Goal: Task Accomplishment & Management: Use online tool/utility

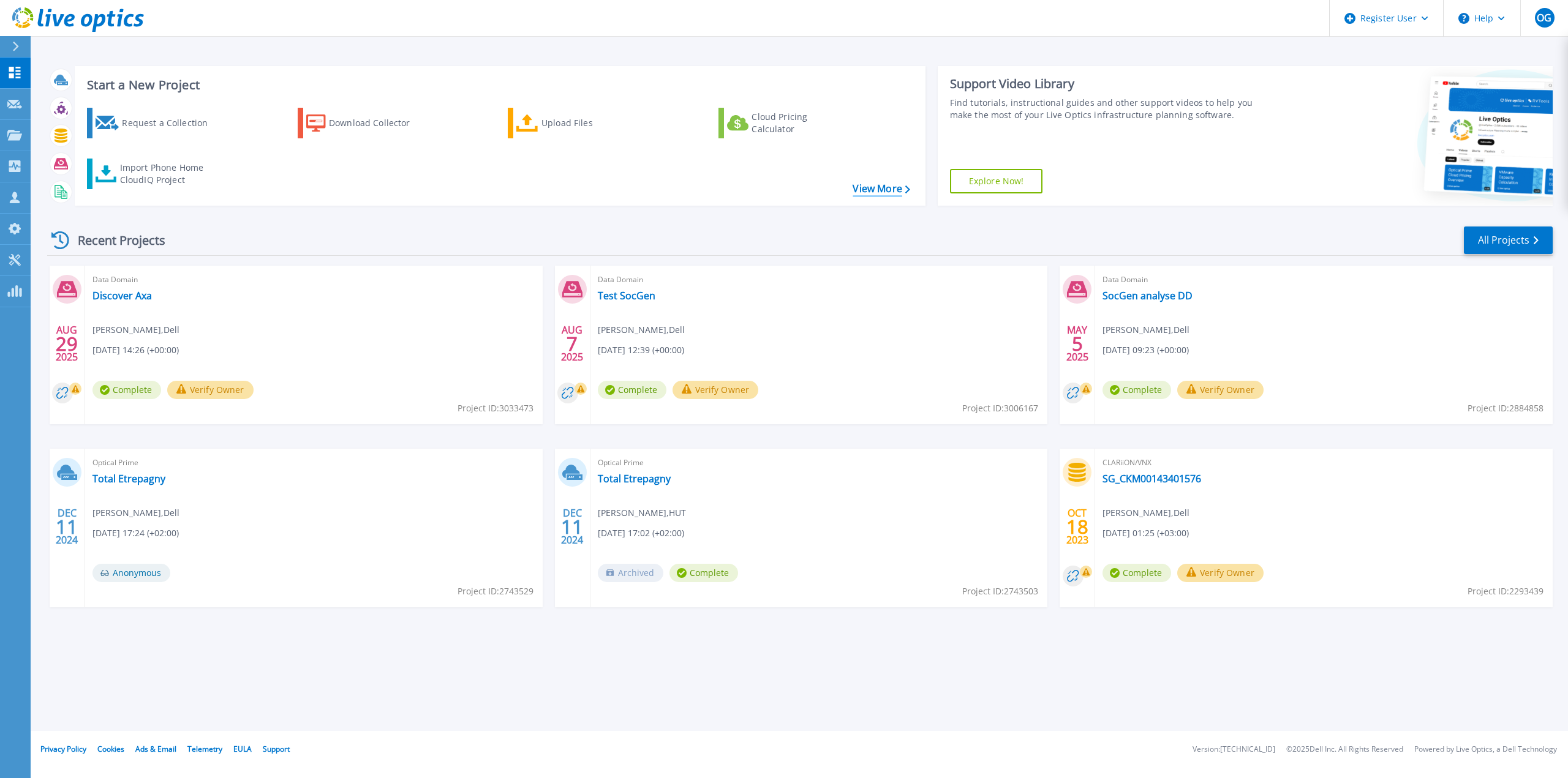
click at [895, 190] on link "View More" at bounding box center [881, 189] width 57 height 11
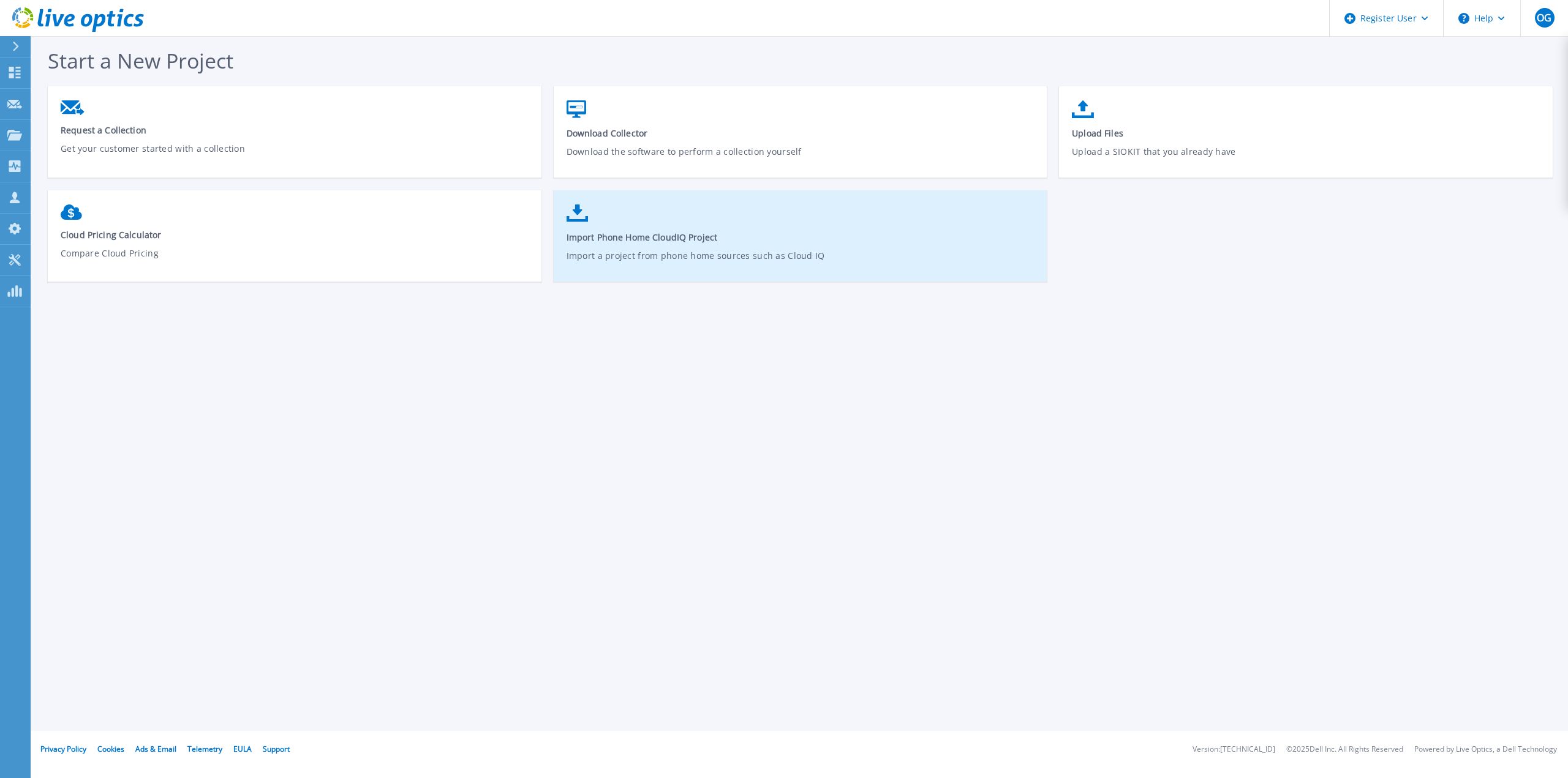
click at [635, 238] on span "Import Phone Home CloudIQ Project" at bounding box center [801, 237] width 469 height 11
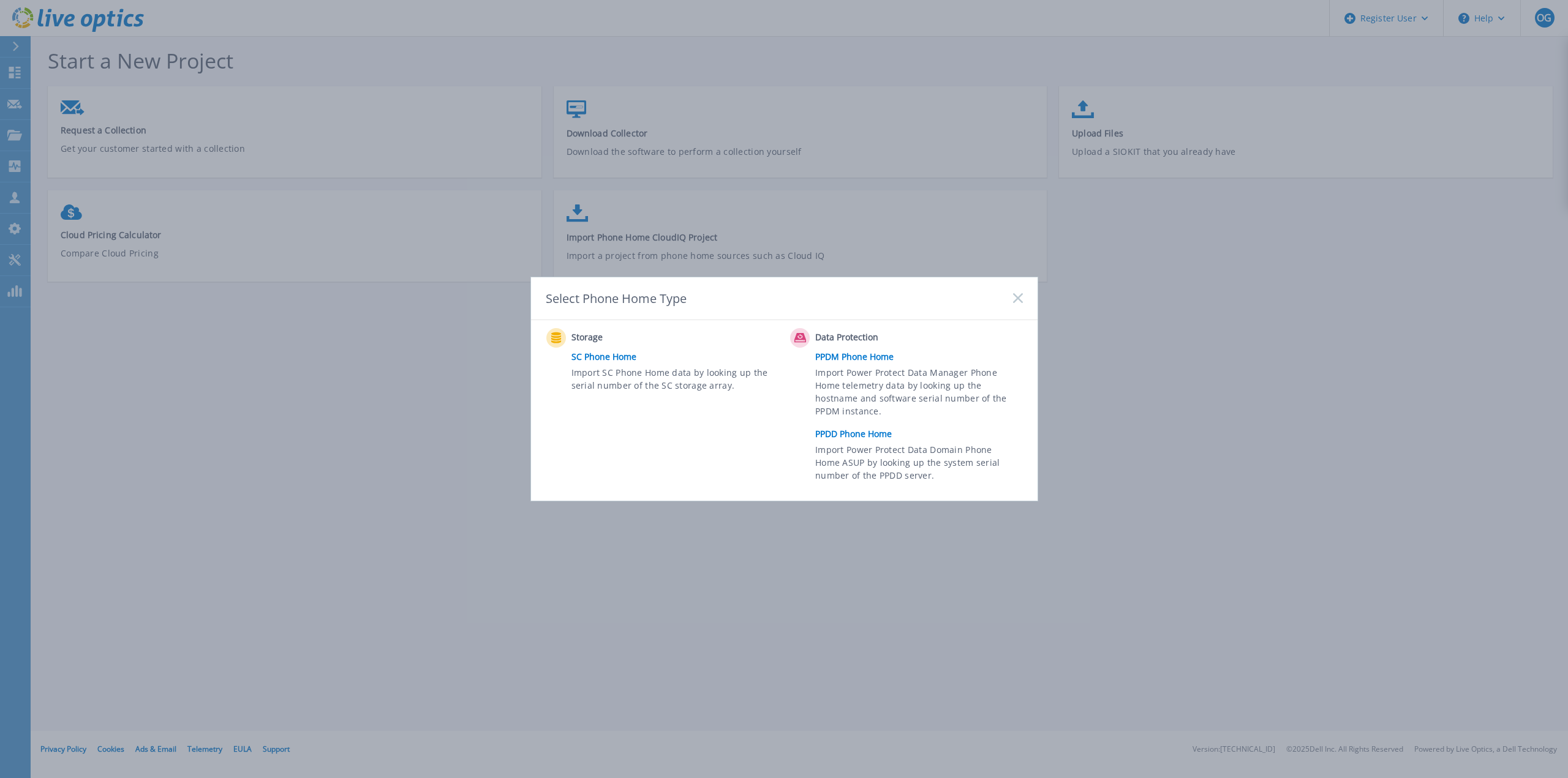
click at [841, 434] on link "PPDD Phone Home" at bounding box center [922, 434] width 213 height 18
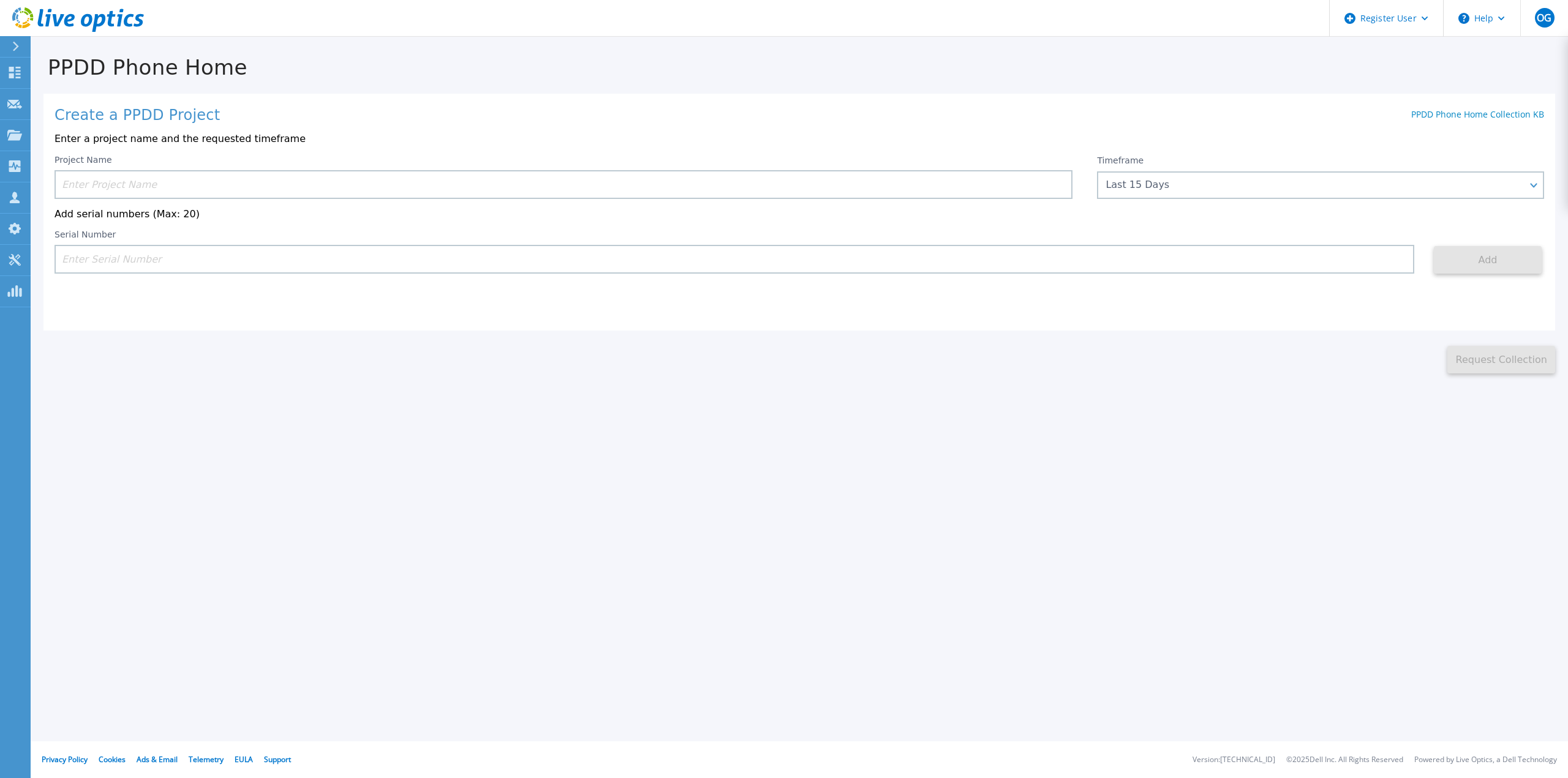
click at [78, 190] on input at bounding box center [564, 184] width 1018 height 29
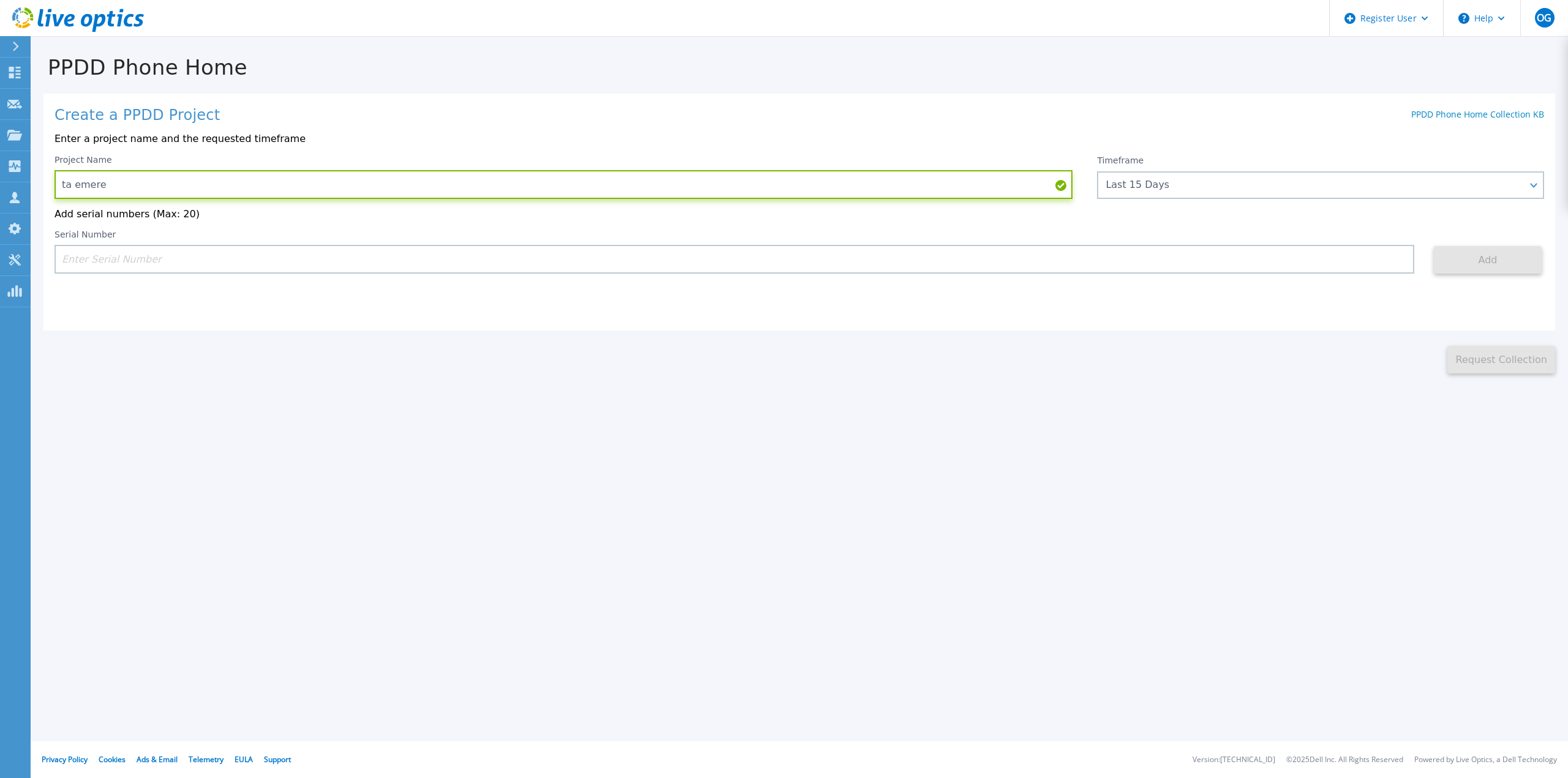
type input "ta emere"
click at [160, 273] on input at bounding box center [734, 259] width 1360 height 29
click at [589, 252] on input at bounding box center [734, 259] width 1360 height 29
click at [585, 259] on input at bounding box center [734, 259] width 1360 height 29
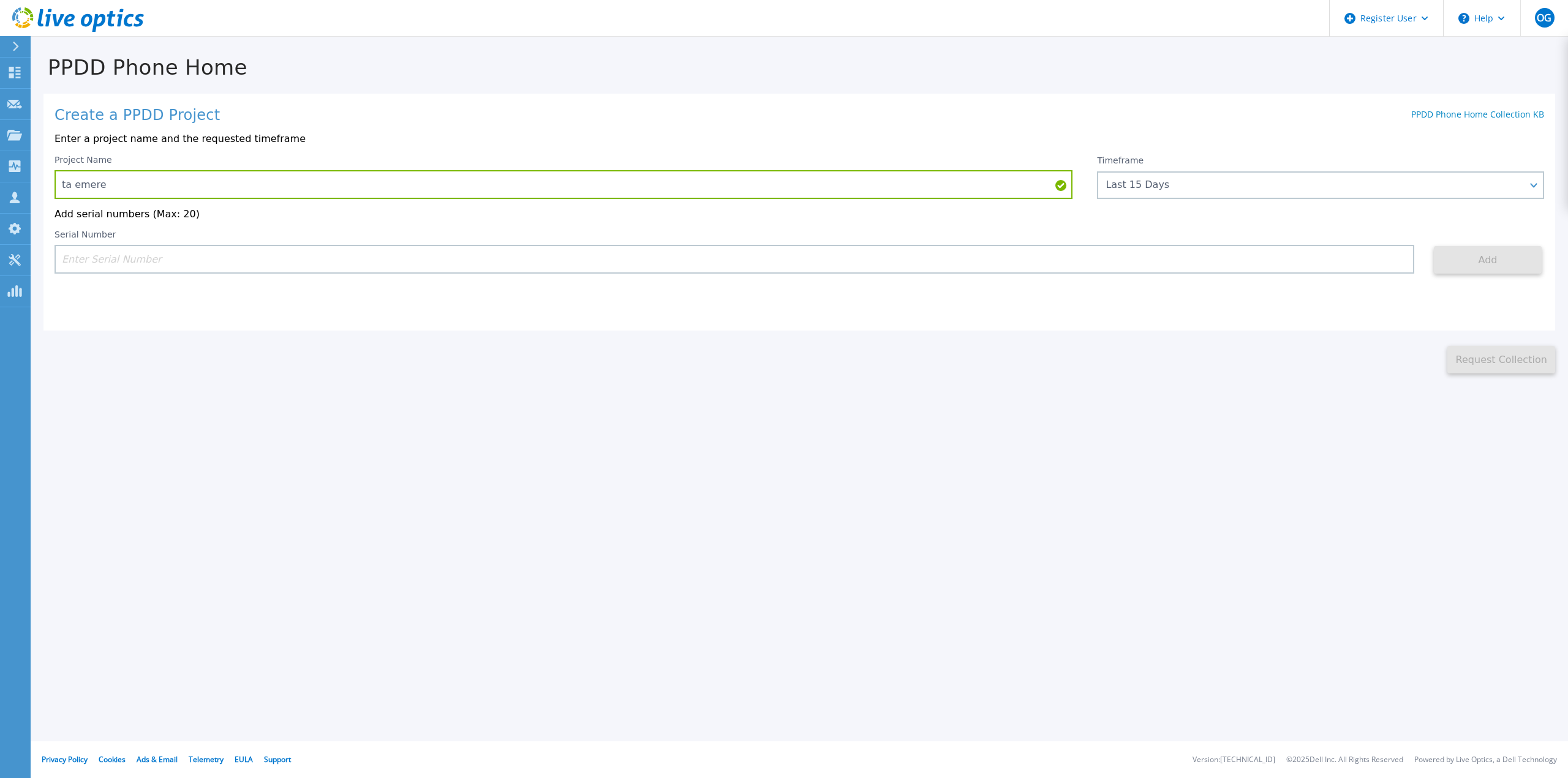
click at [841, 257] on input at bounding box center [734, 259] width 1360 height 29
paste input "CKM01220405269"
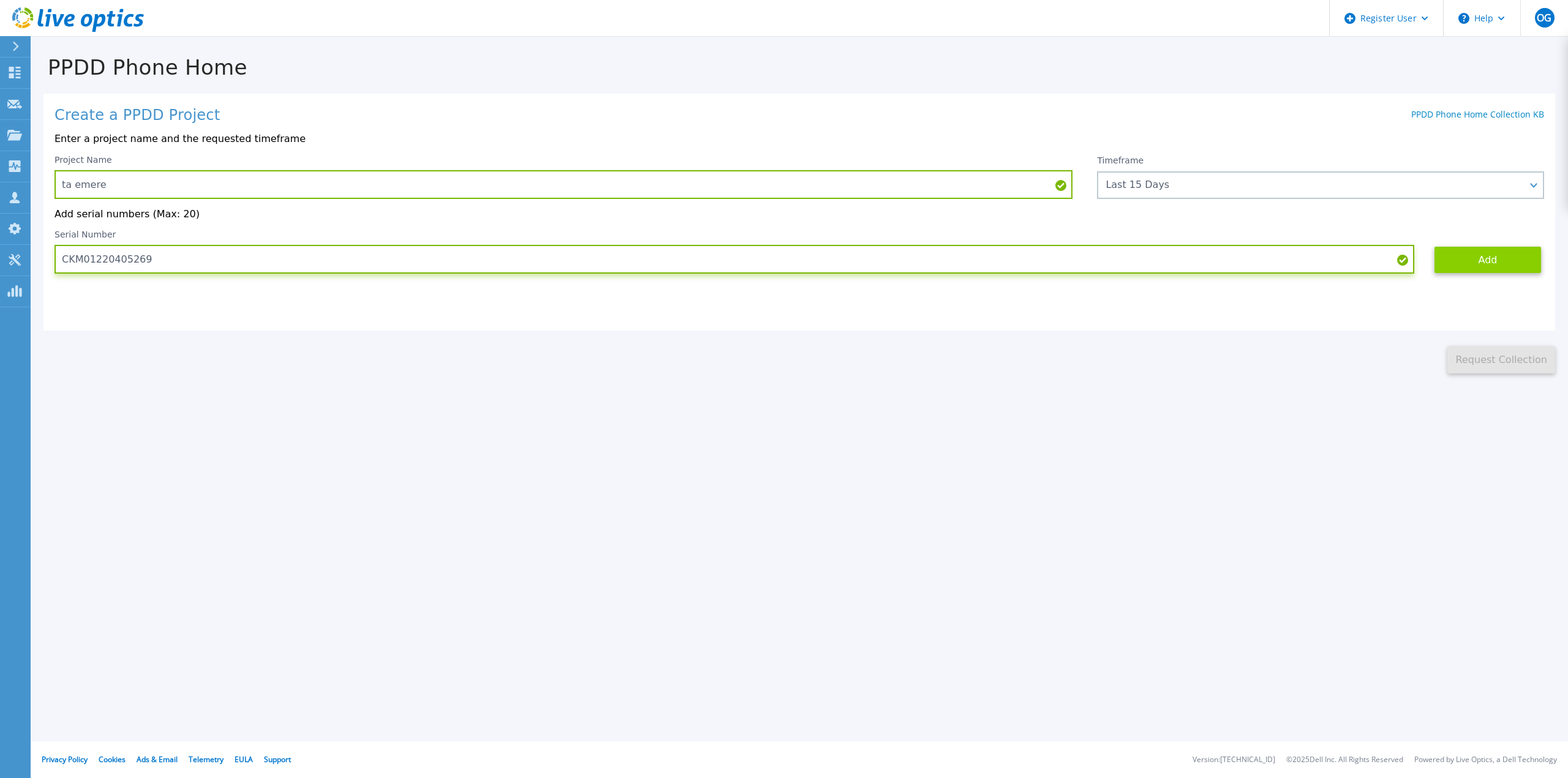
type input "CKM01220405269"
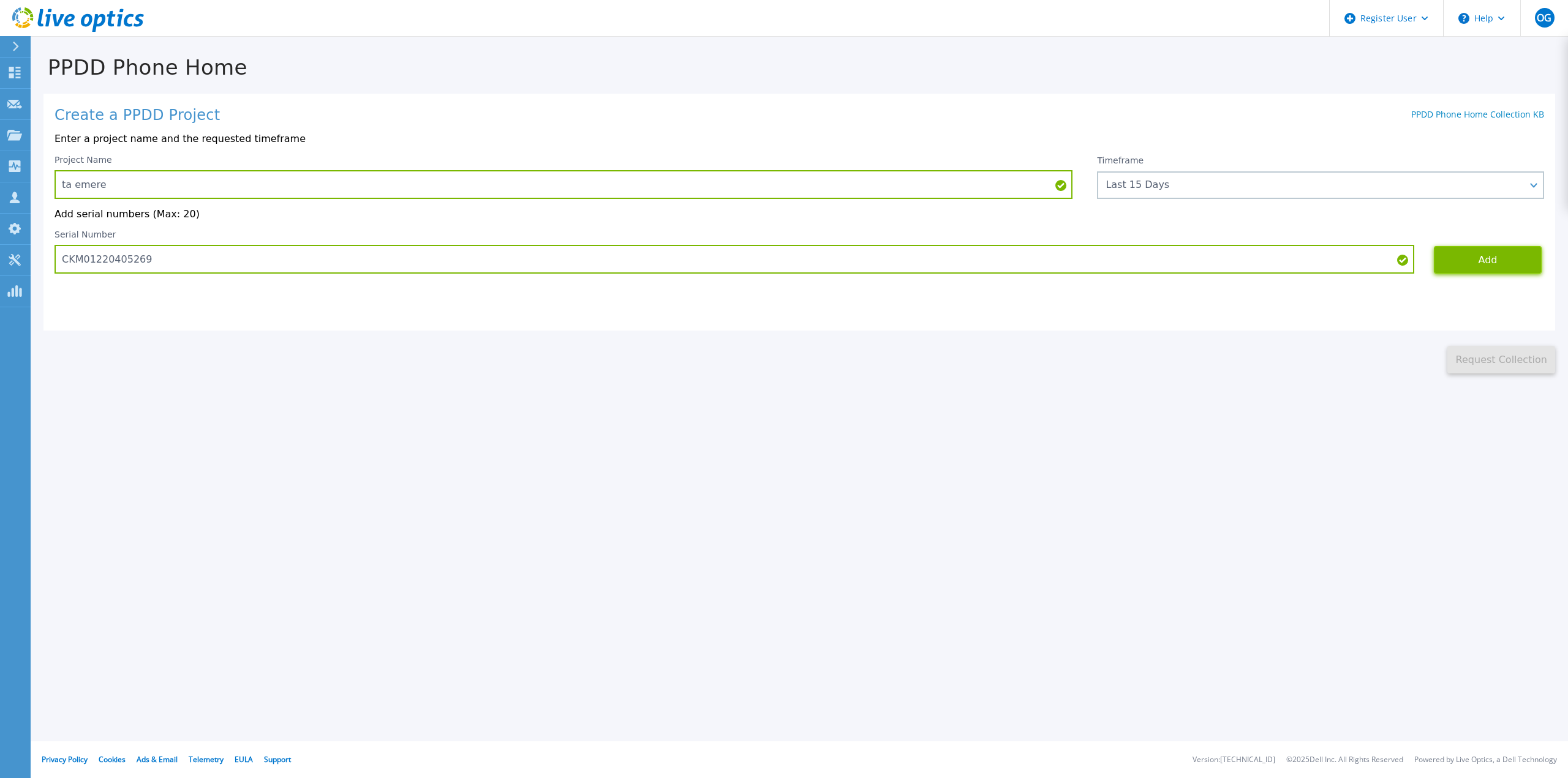
click at [1500, 253] on button "Add" at bounding box center [1487, 260] width 108 height 27
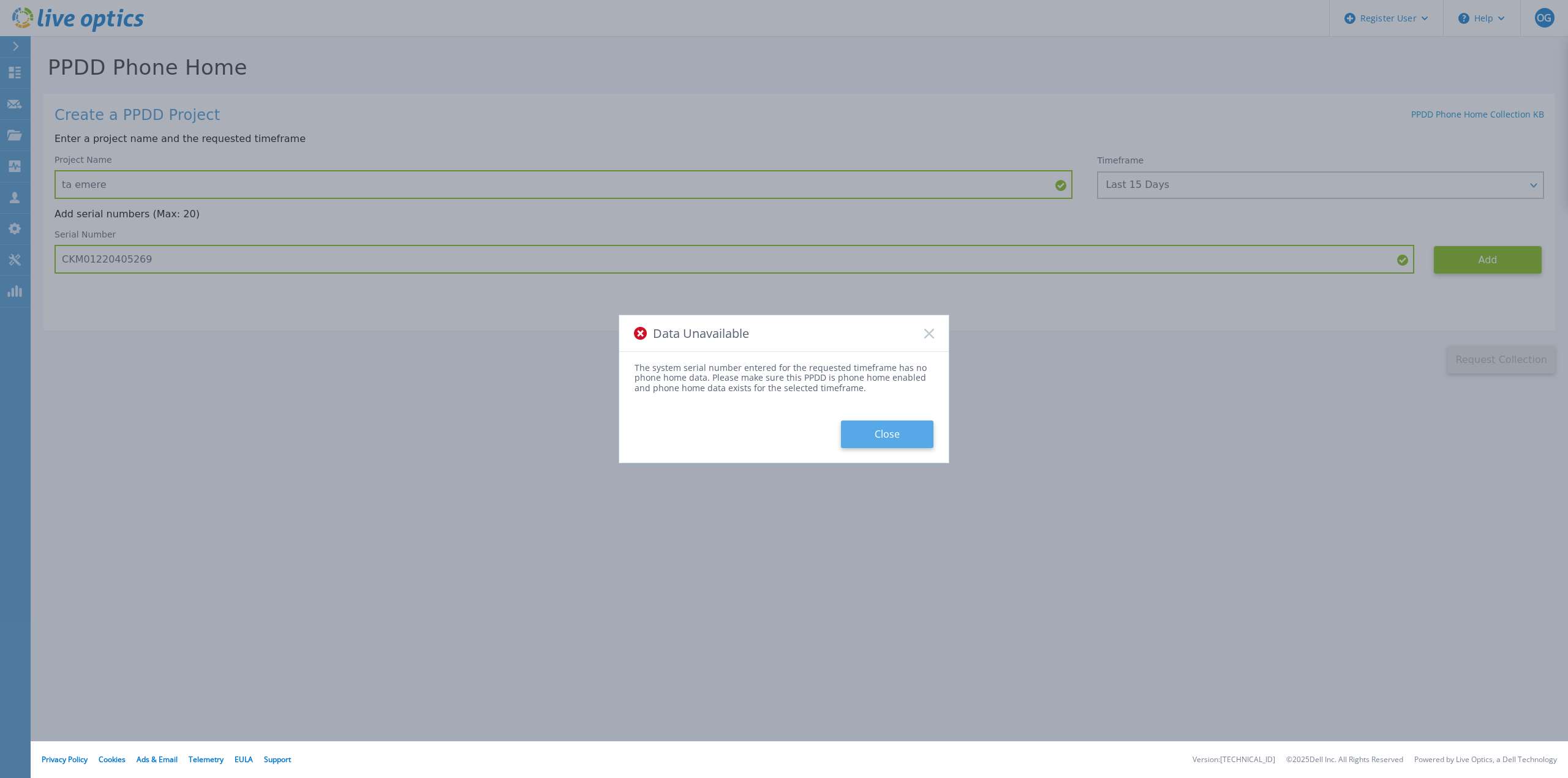
click at [888, 446] on button "Close" at bounding box center [887, 434] width 92 height 27
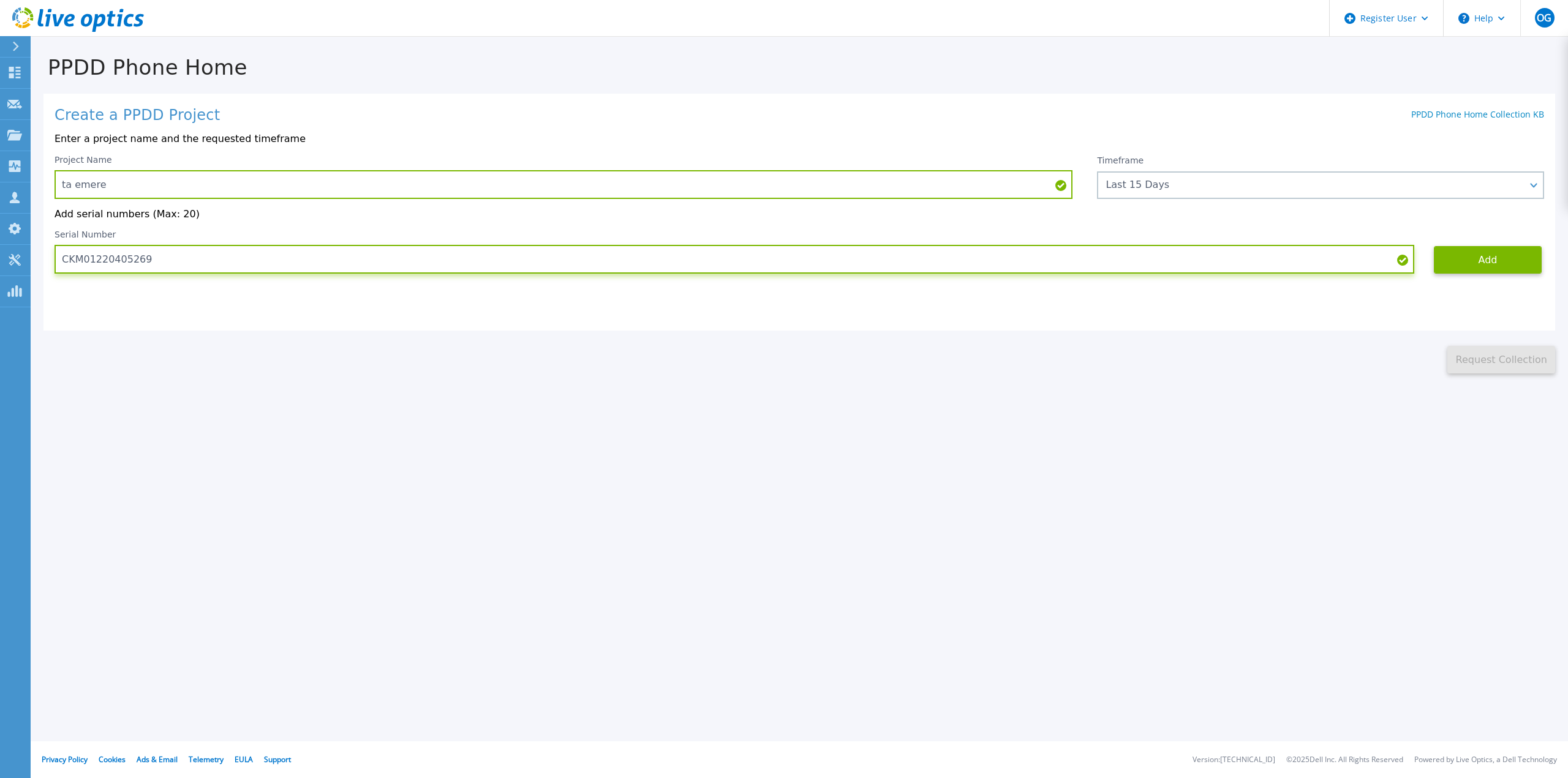
drag, startPoint x: 159, startPoint y: 262, endPoint x: 34, endPoint y: 248, distance: 125.8
click at [34, 248] on div "PPDD Phone Home Create a PPDD Project PPDD Phone Home Collection KB Enter a pro…" at bounding box center [799, 206] width 1537 height 336
